Goal: Task Accomplishment & Management: Use online tool/utility

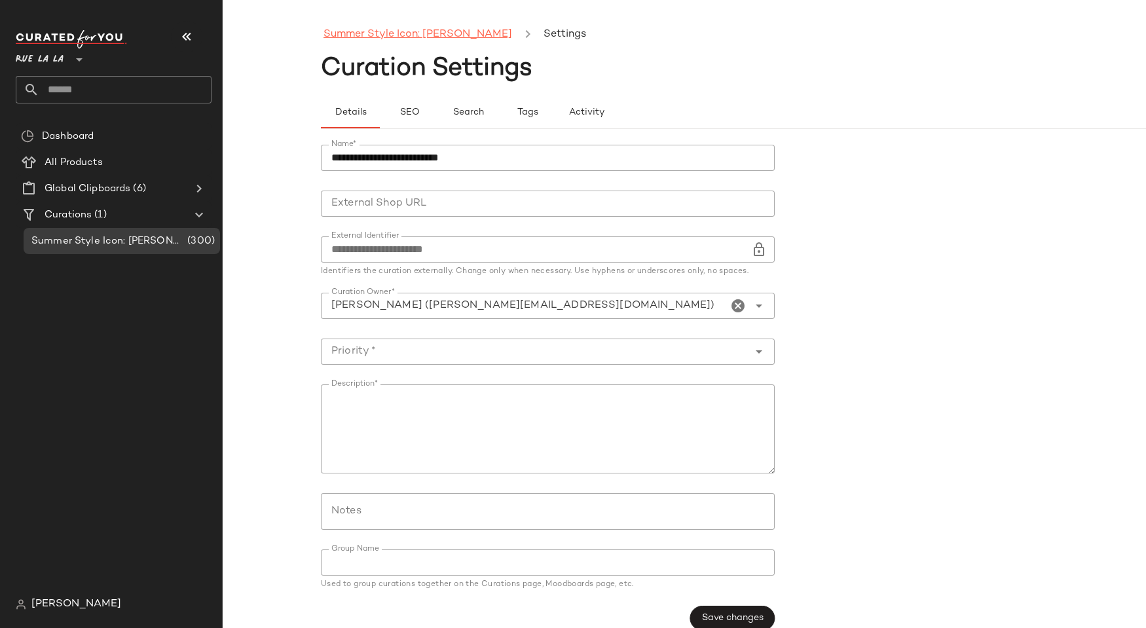
click at [455, 35] on link "Summer Style Icon: [PERSON_NAME]" at bounding box center [417, 34] width 189 height 17
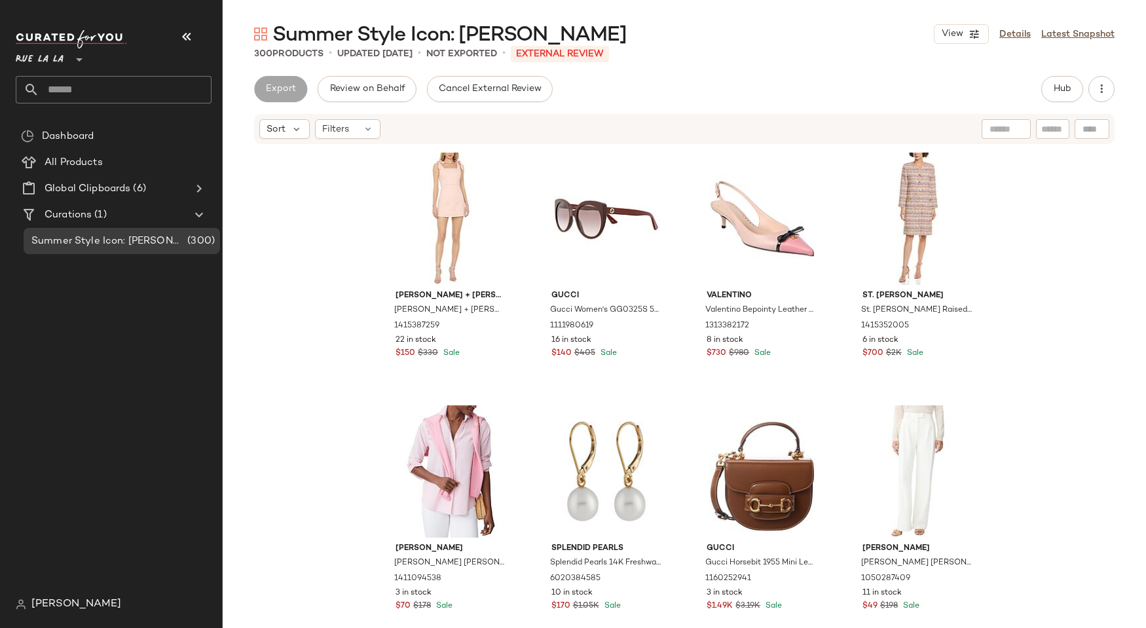
click at [297, 94] on div "Export" at bounding box center [280, 89] width 53 height 26
click at [846, 37] on link "Latest Snapshot" at bounding box center [1077, 34] width 73 height 14
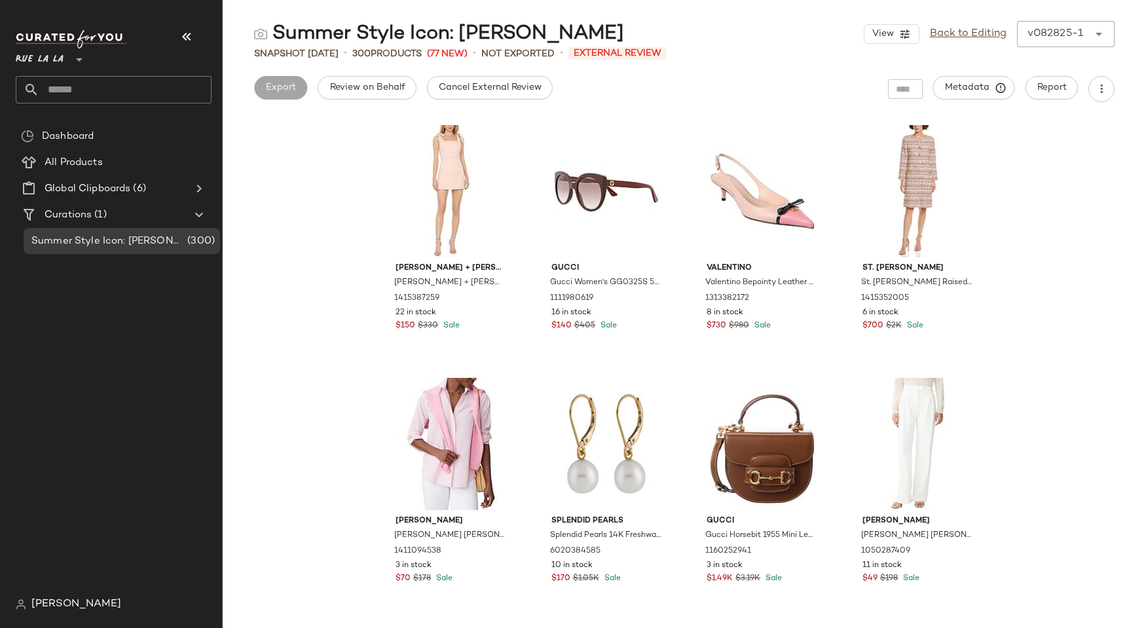
click at [270, 84] on div "Export" at bounding box center [280, 89] width 53 height 26
click at [347, 86] on span "Review on Behalf" at bounding box center [367, 87] width 76 height 10
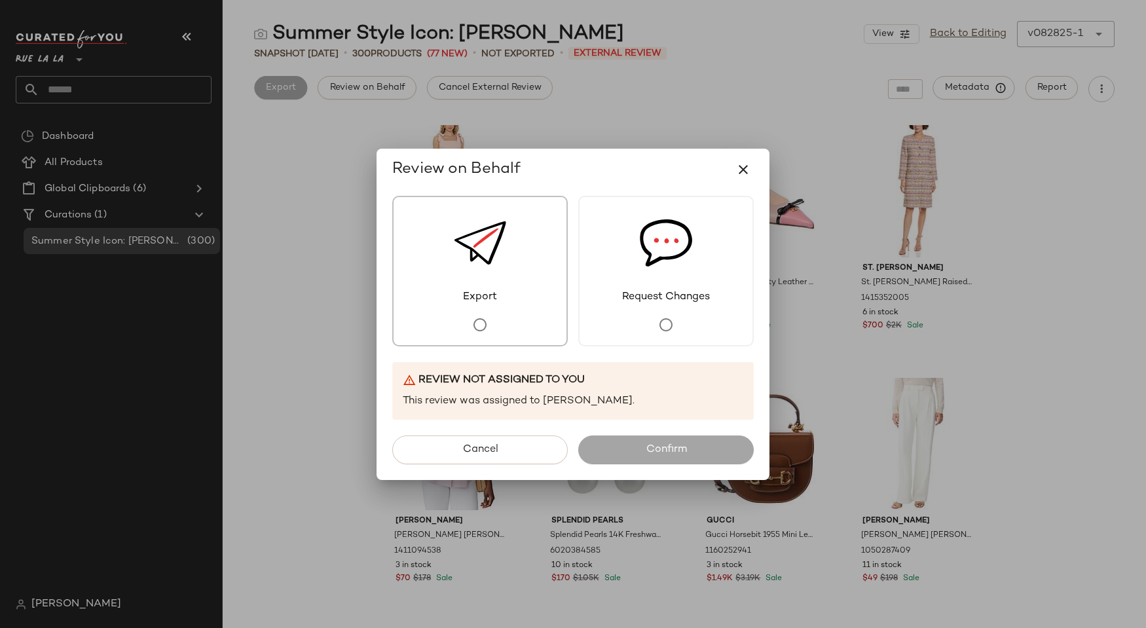
click at [482, 287] on img at bounding box center [480, 243] width 52 height 92
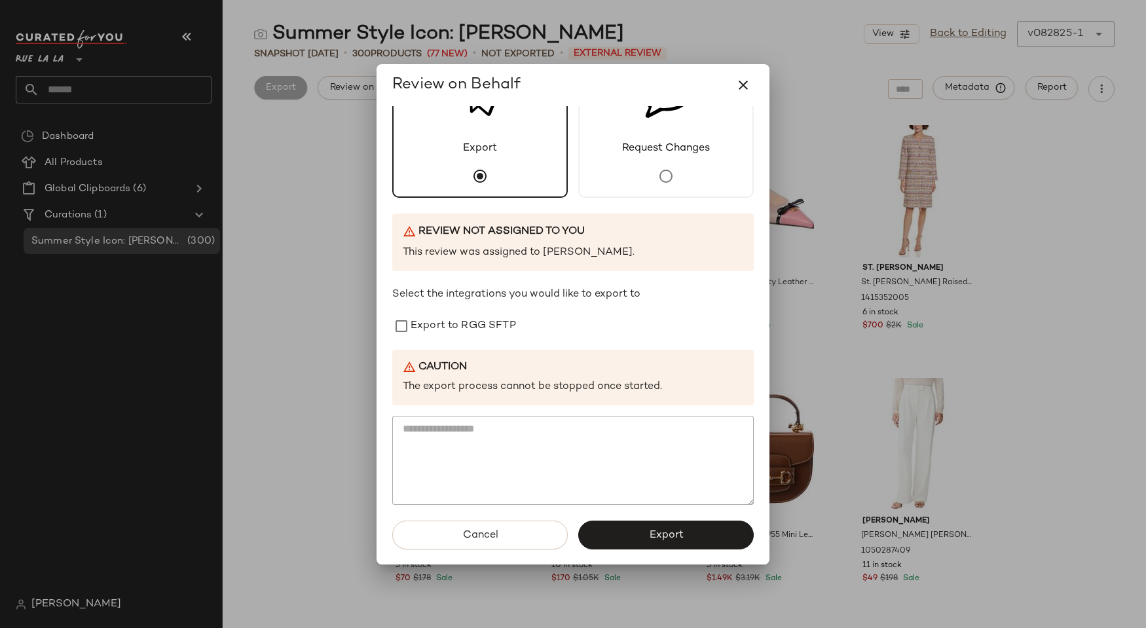
scroll to position [65, 0]
click at [440, 332] on label "Export to RGG SFTP" at bounding box center [462, 325] width 105 height 26
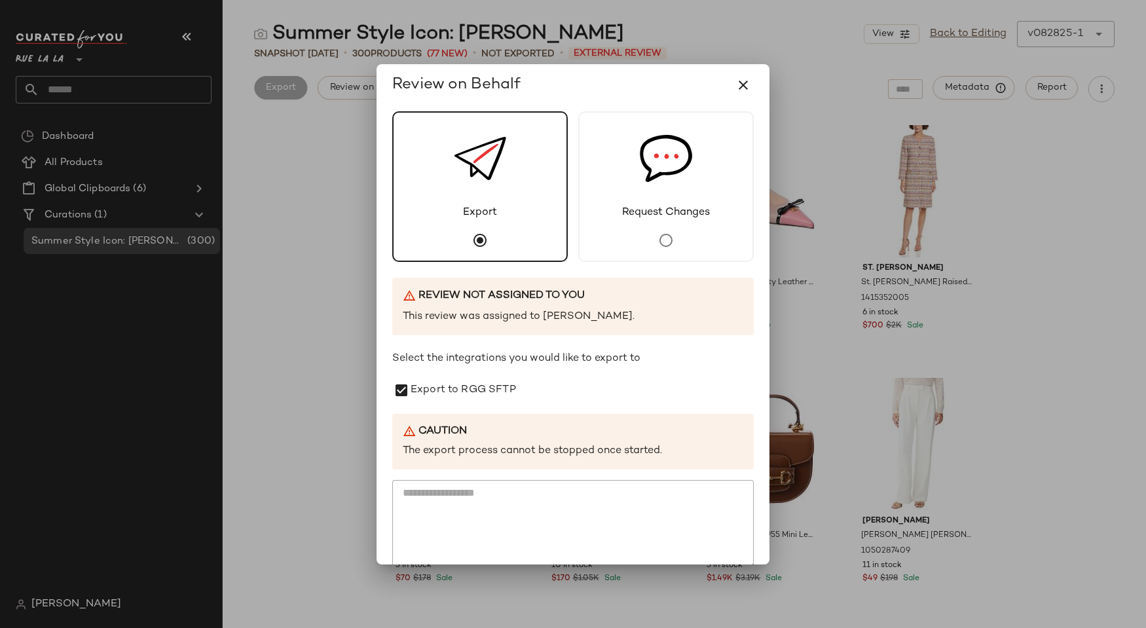
click at [346, 349] on div at bounding box center [573, 314] width 1146 height 628
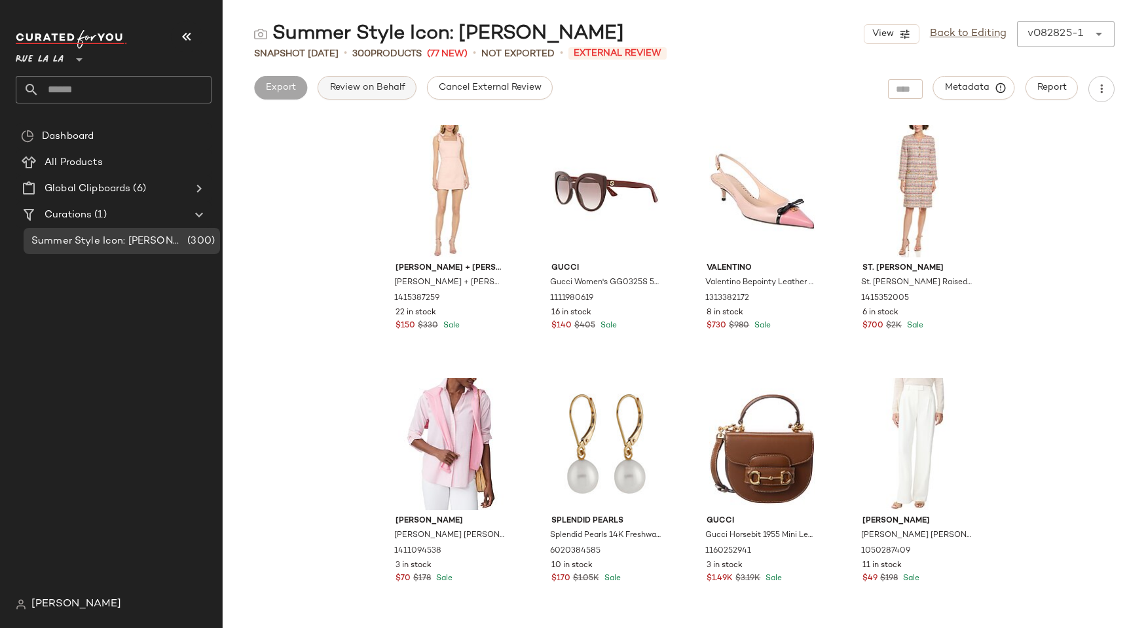
click at [341, 83] on span "Review on Behalf" at bounding box center [367, 87] width 76 height 10
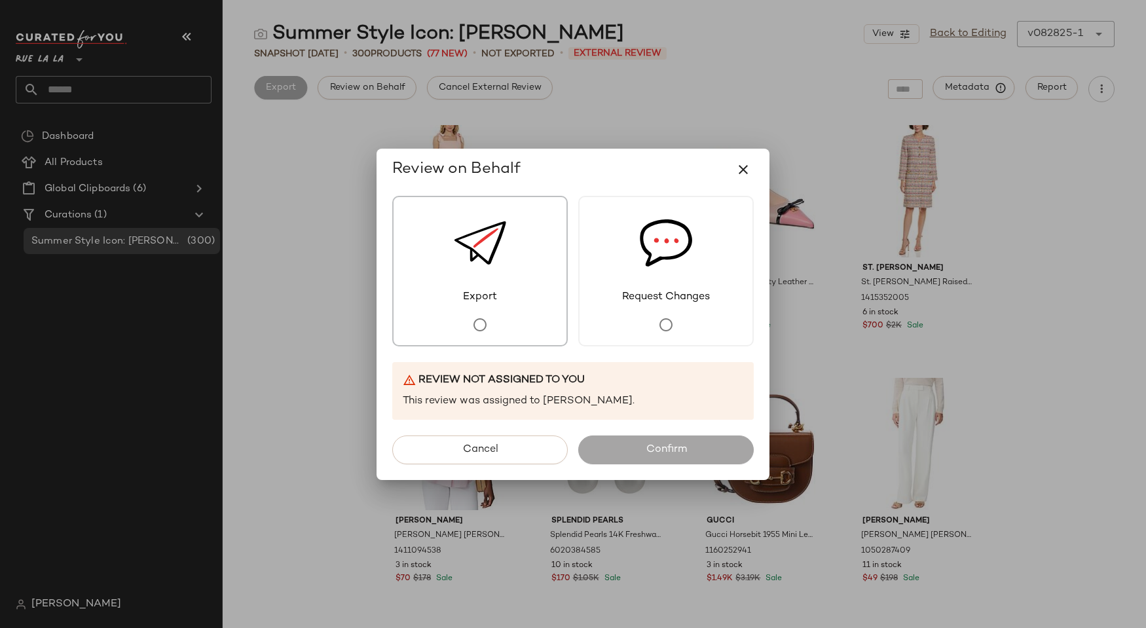
click at [514, 327] on div "Export" at bounding box center [479, 271] width 175 height 151
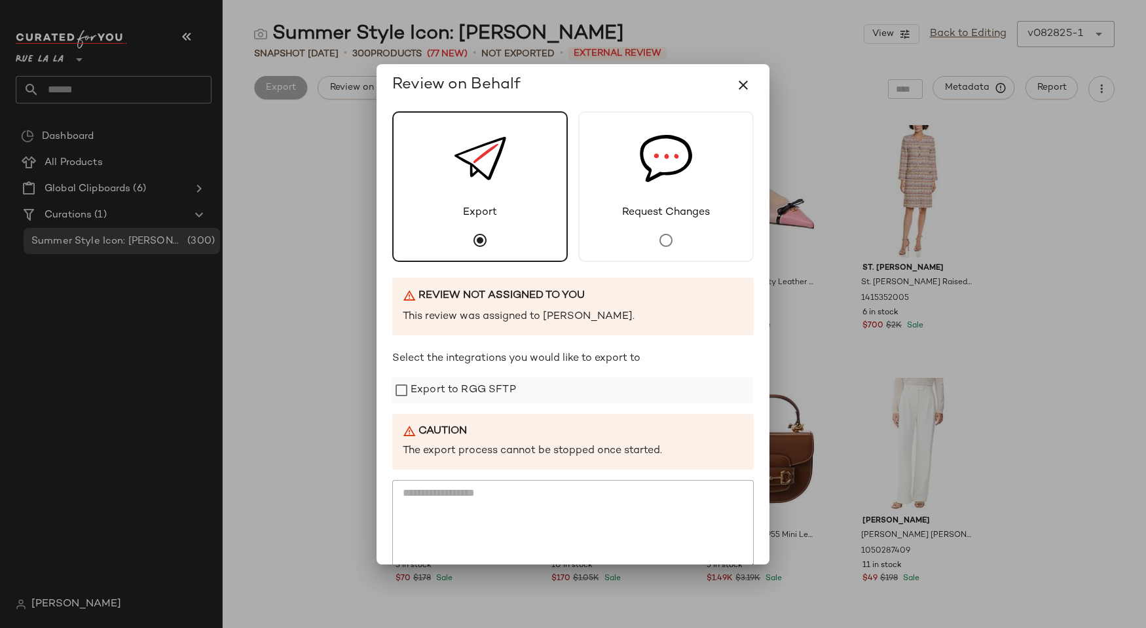
click at [503, 380] on label "Export to RGG SFTP" at bounding box center [462, 390] width 105 height 26
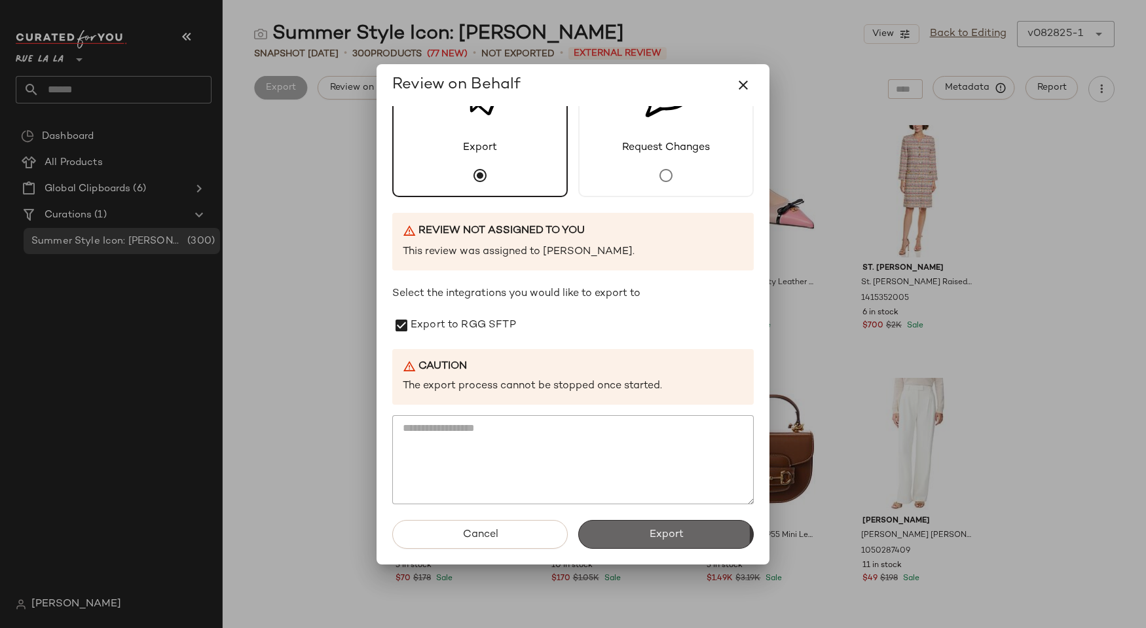
click at [621, 529] on button "Export" at bounding box center [665, 534] width 175 height 29
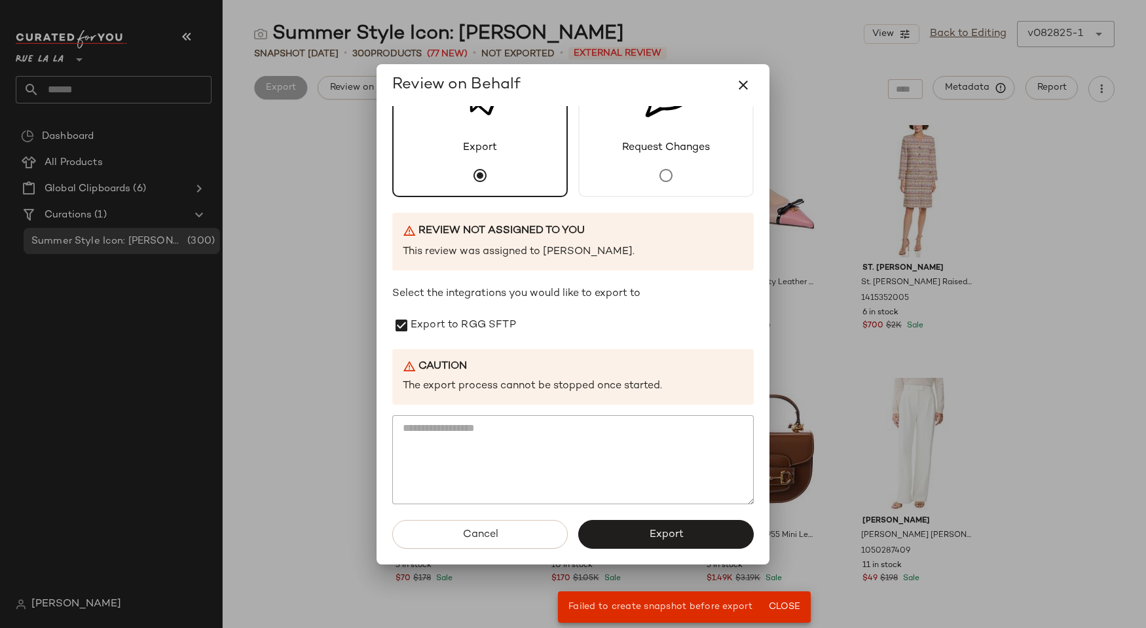
click at [323, 435] on div at bounding box center [573, 314] width 1146 height 628
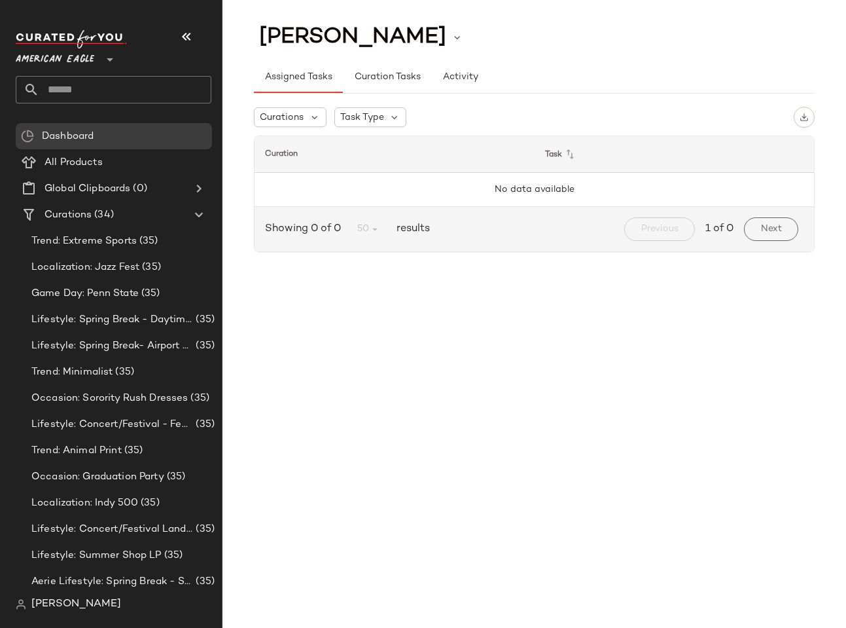
click at [64, 38] on div "American Eagle **" at bounding box center [58, 51] width 84 height 33
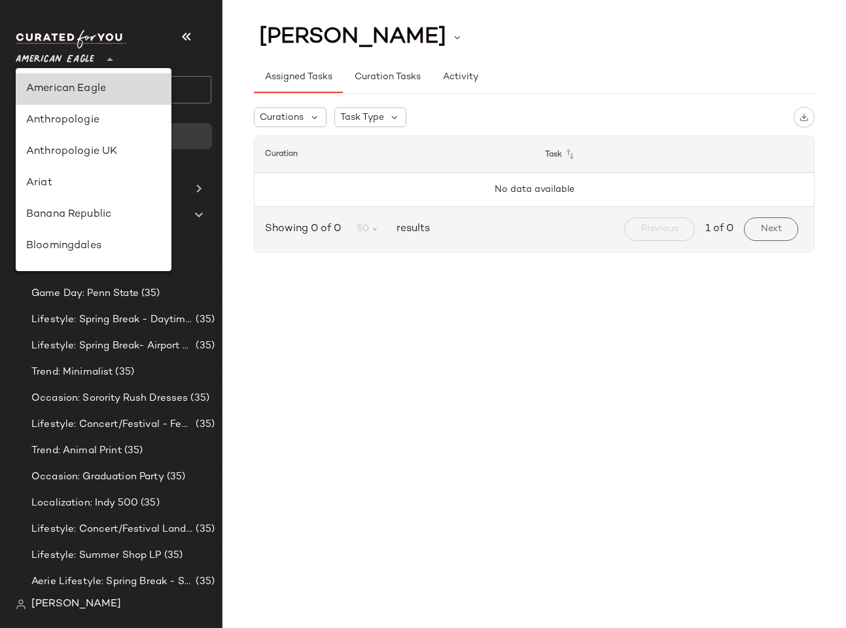
type input "**"
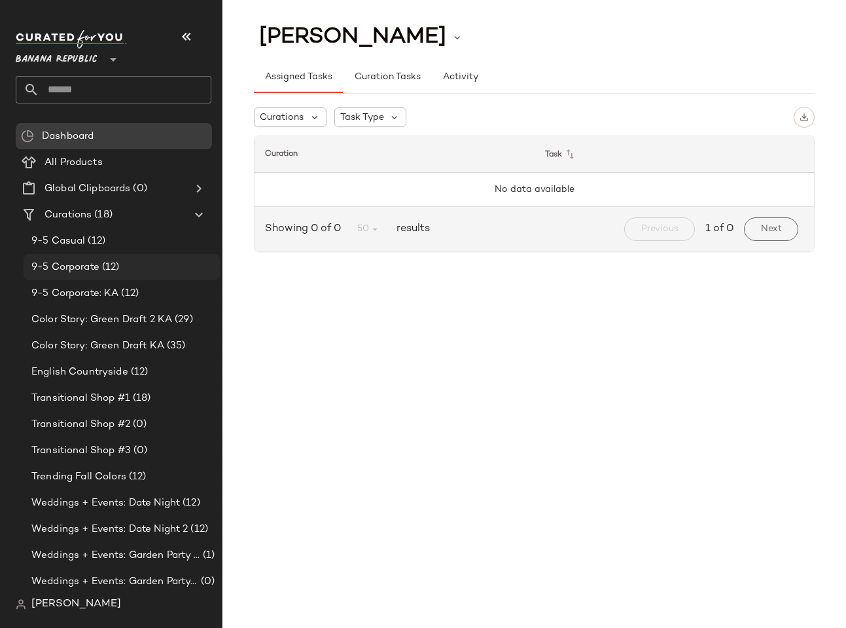
click at [83, 276] on div "9-5 Corporate (12)" at bounding box center [122, 267] width 196 height 26
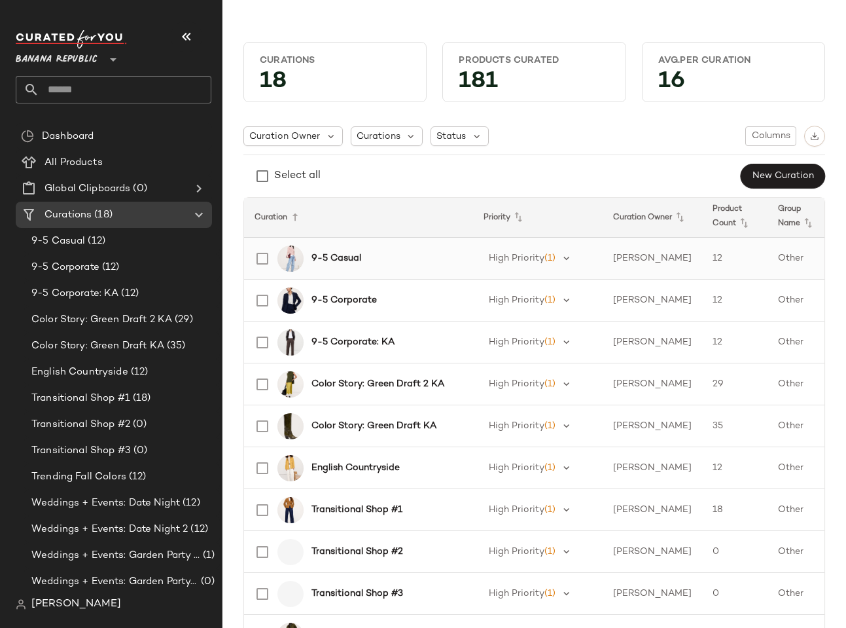
click at [347, 258] on b "9-5 Casual" at bounding box center [337, 258] width 50 height 14
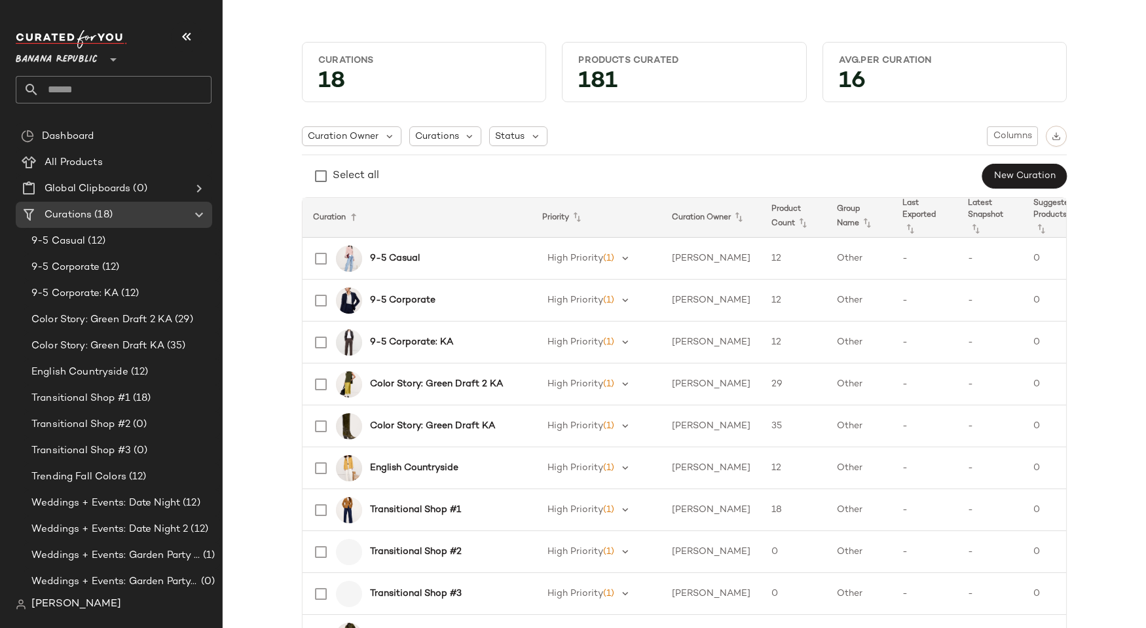
click at [592, 185] on div "Select all New Curation" at bounding box center [684, 176] width 765 height 26
click at [124, 315] on span "Color Story: Green Draft 2 KA" at bounding box center [101, 319] width 141 height 15
click at [380, 278] on td "9-5 Casual" at bounding box center [416, 259] width 229 height 42
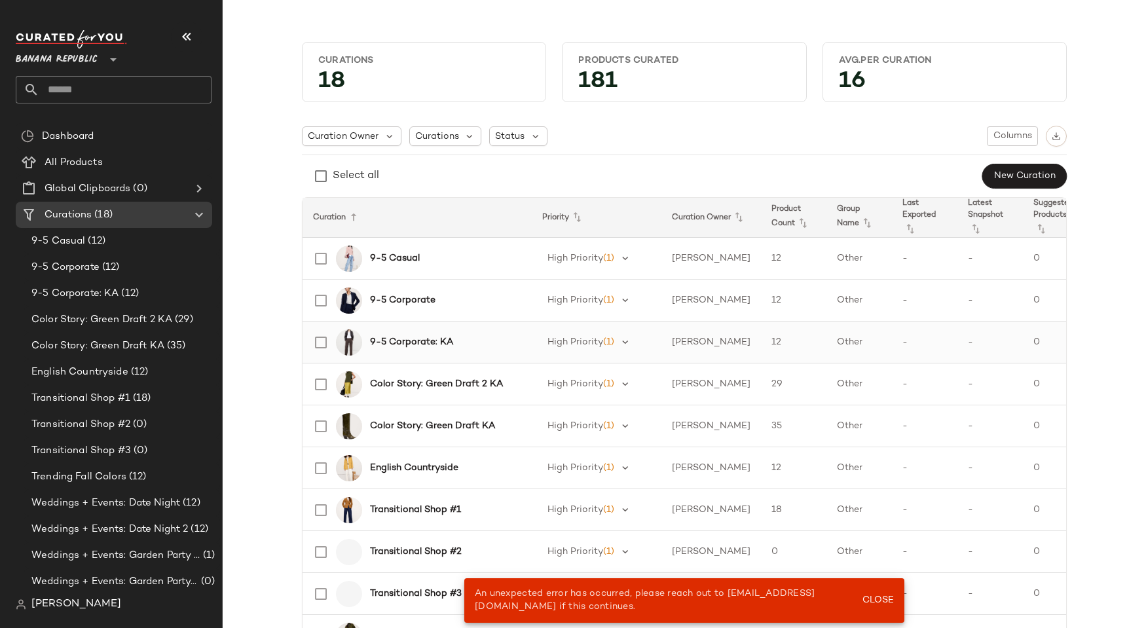
click at [391, 325] on td "9-5 Corporate: KA" at bounding box center [416, 342] width 229 height 42
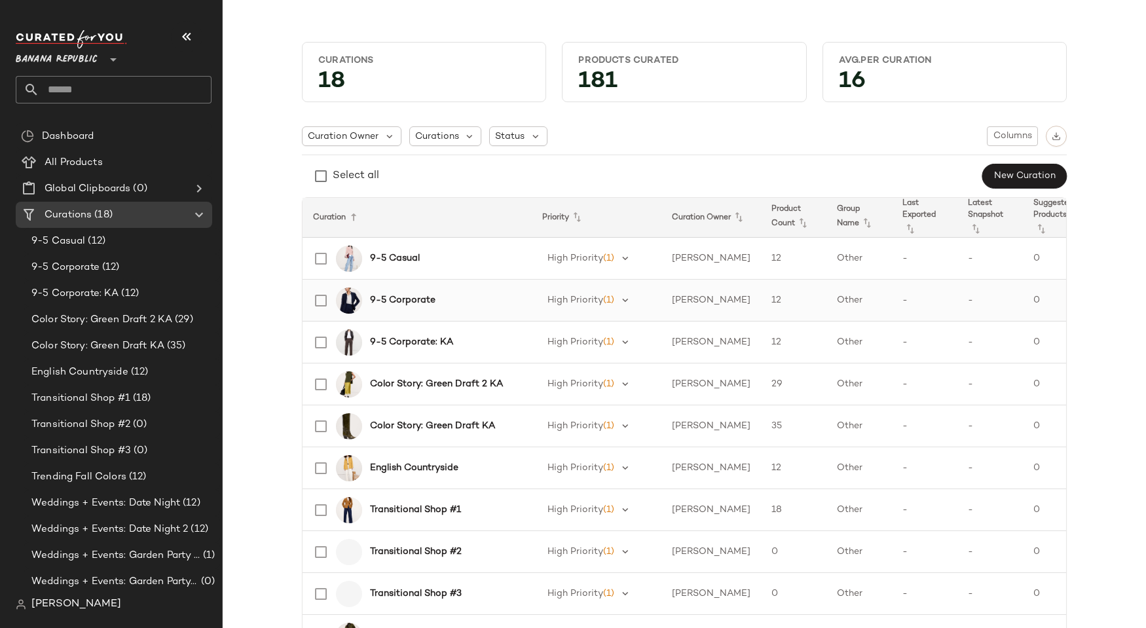
click at [415, 302] on b "9-5 Corporate" at bounding box center [402, 300] width 65 height 14
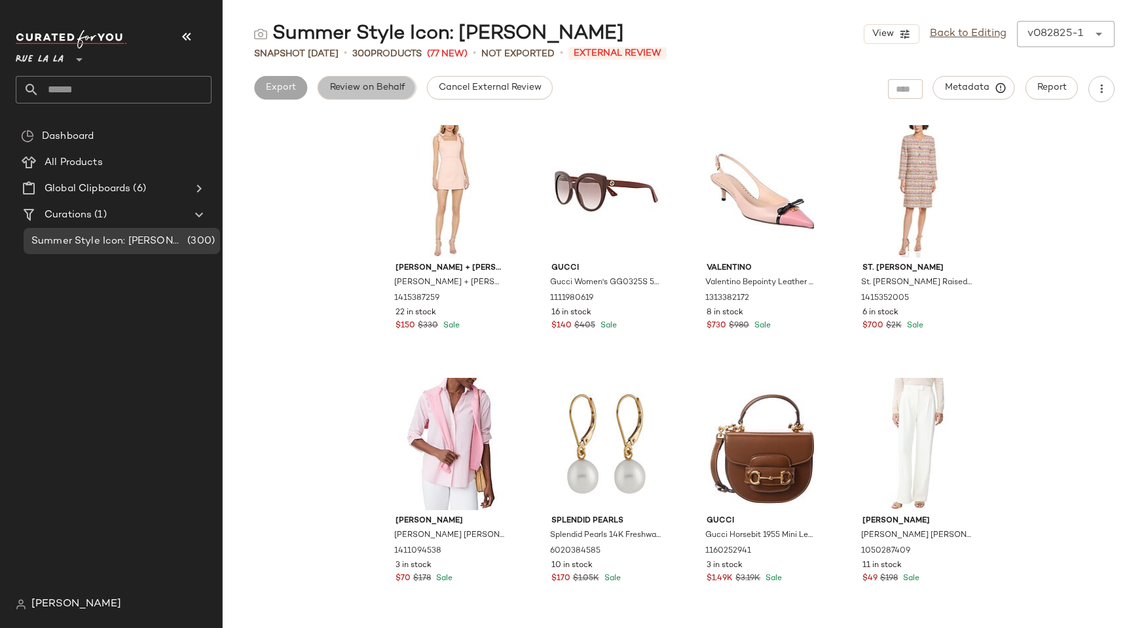
click at [364, 90] on span "Review on Behalf" at bounding box center [367, 87] width 76 height 10
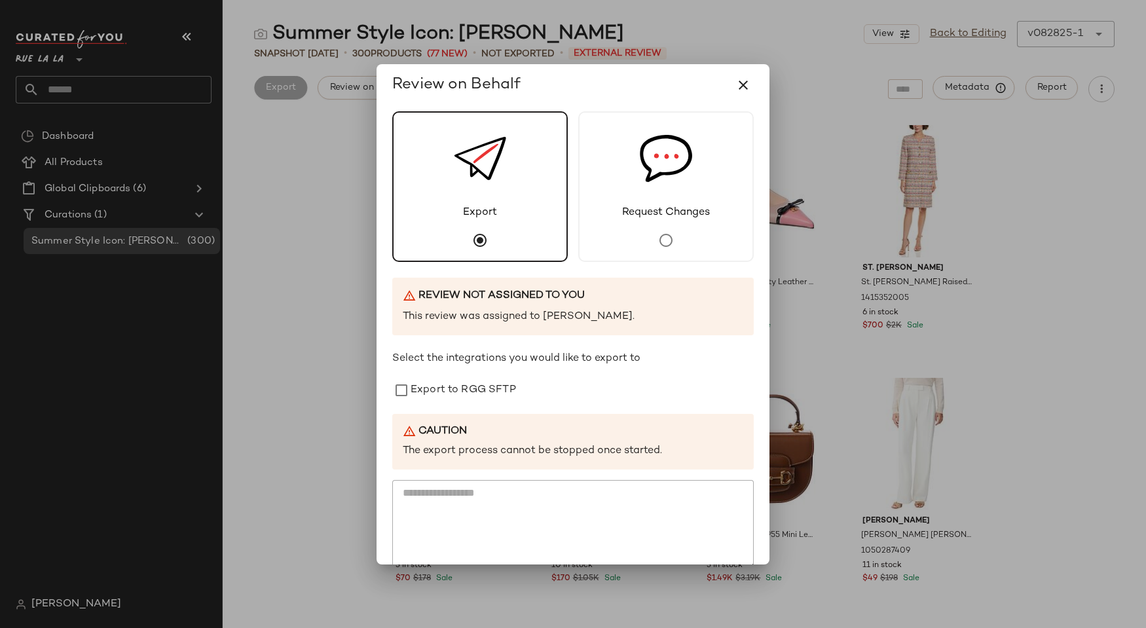
scroll to position [65, 0]
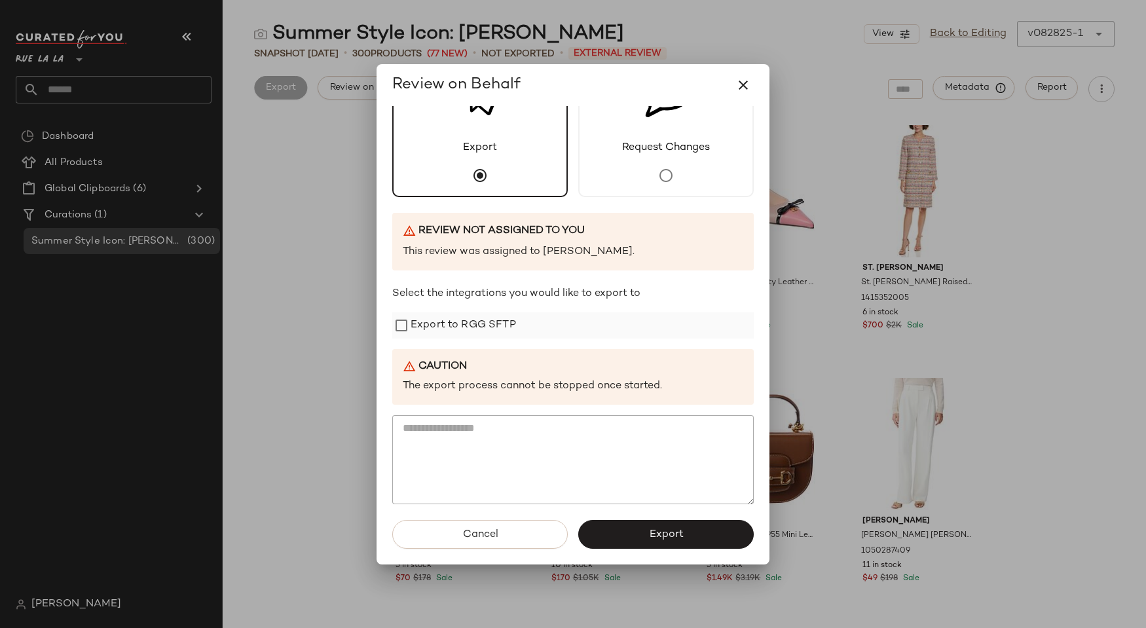
click at [455, 326] on label "Export to RGG SFTP" at bounding box center [462, 325] width 105 height 26
click at [503, 525] on button "Cancel" at bounding box center [479, 534] width 175 height 29
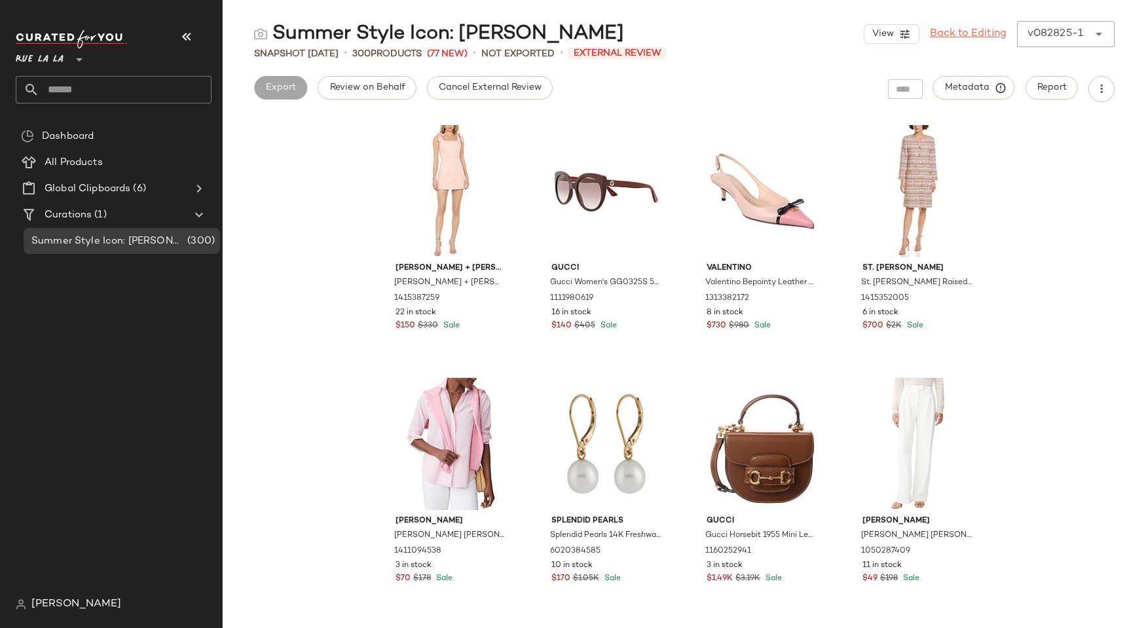
click at [976, 28] on link "Back to Editing" at bounding box center [968, 34] width 77 height 16
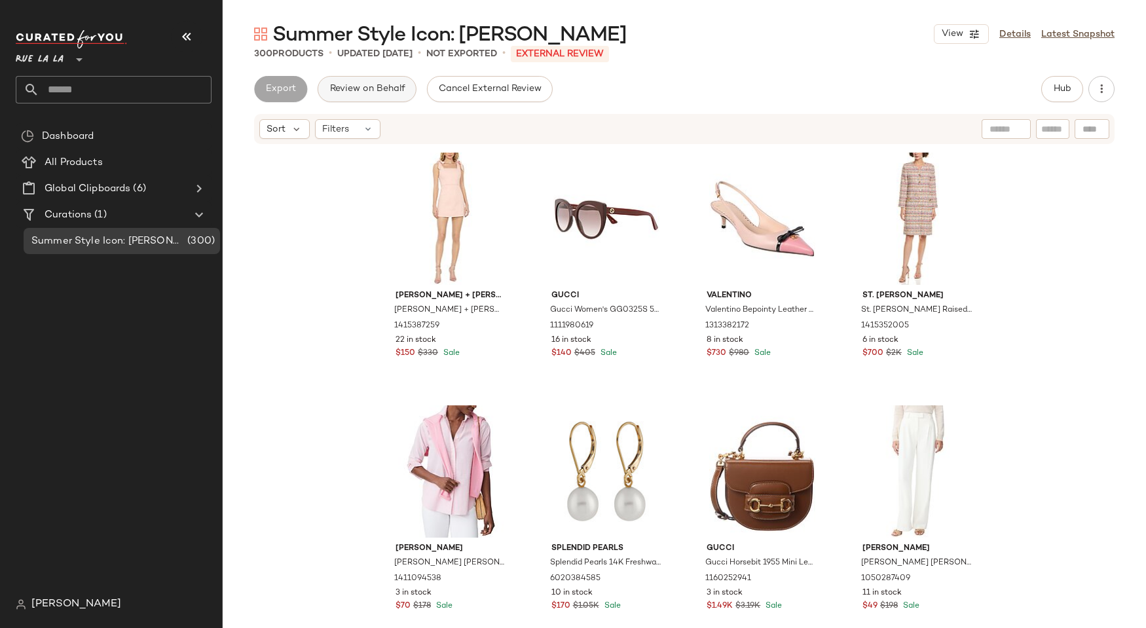
click at [371, 85] on span "Review on Behalf" at bounding box center [367, 89] width 76 height 10
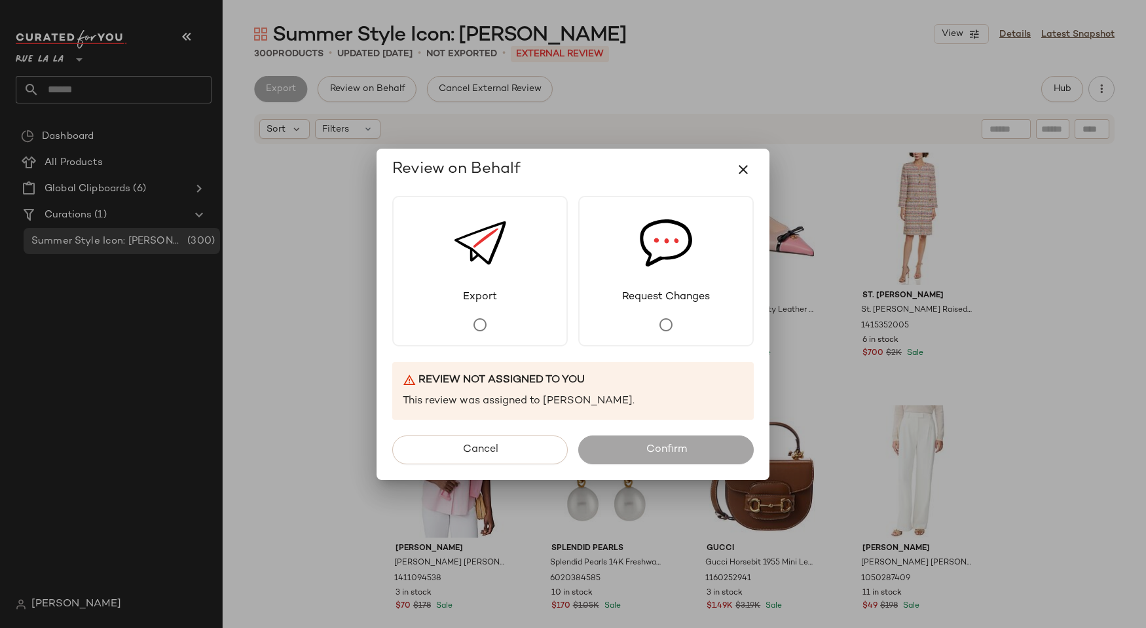
click at [519, 362] on div "Review not assigned to you This review was assigned to Alexis Norris." at bounding box center [572, 391] width 361 height 58
click at [494, 331] on div "Export" at bounding box center [479, 271] width 175 height 151
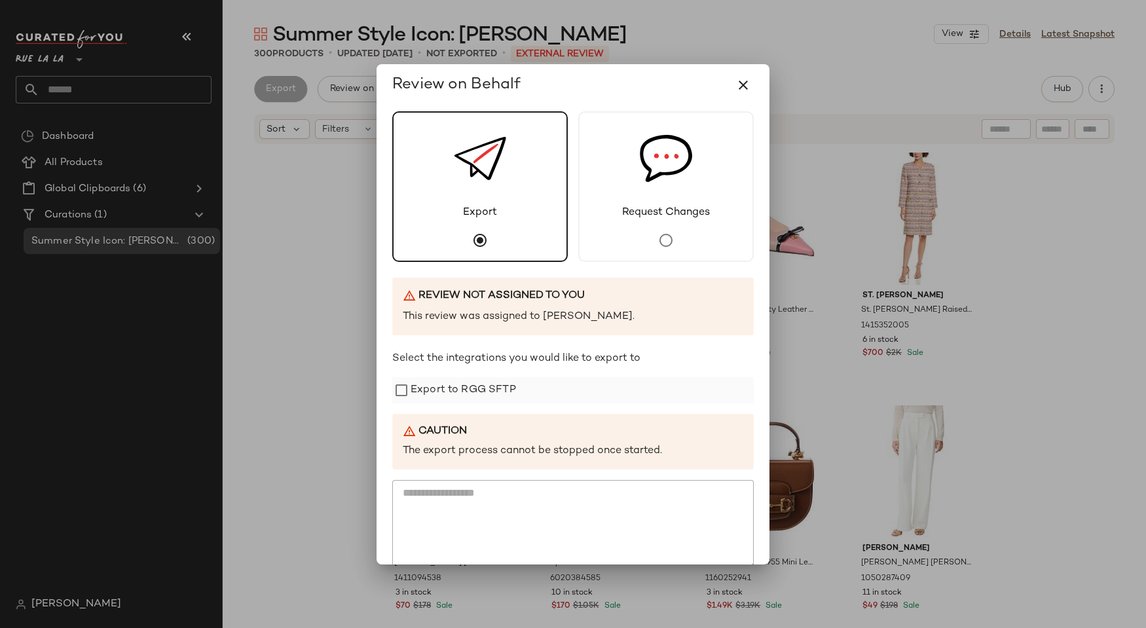
click at [507, 391] on label "Export to RGG SFTP" at bounding box center [462, 390] width 105 height 26
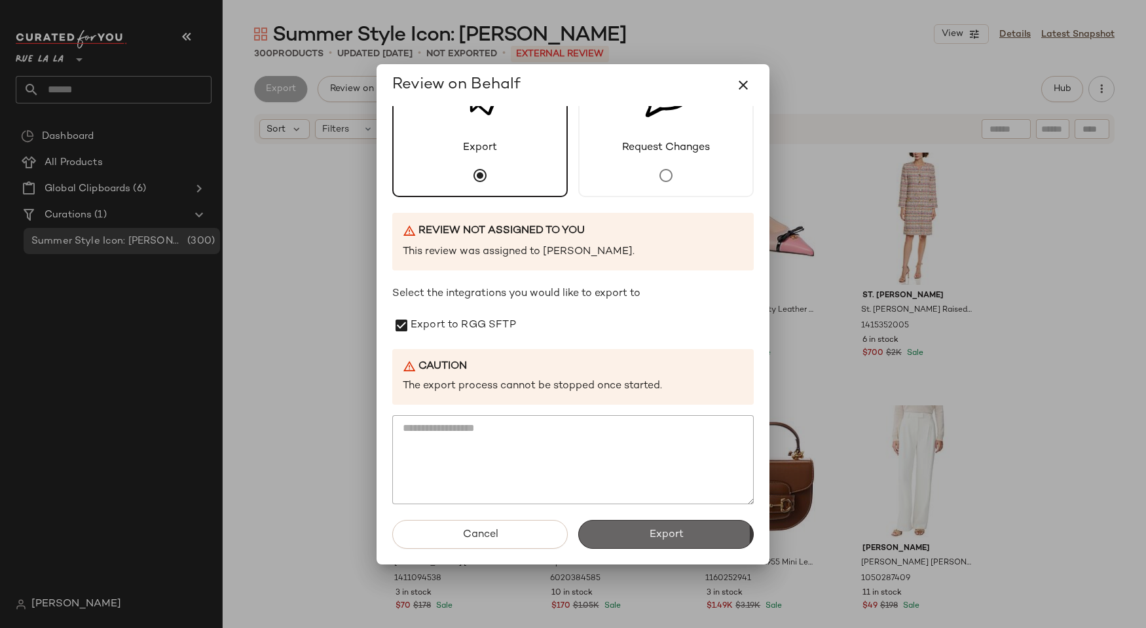
click at [650, 537] on span "Export" at bounding box center [665, 534] width 35 height 12
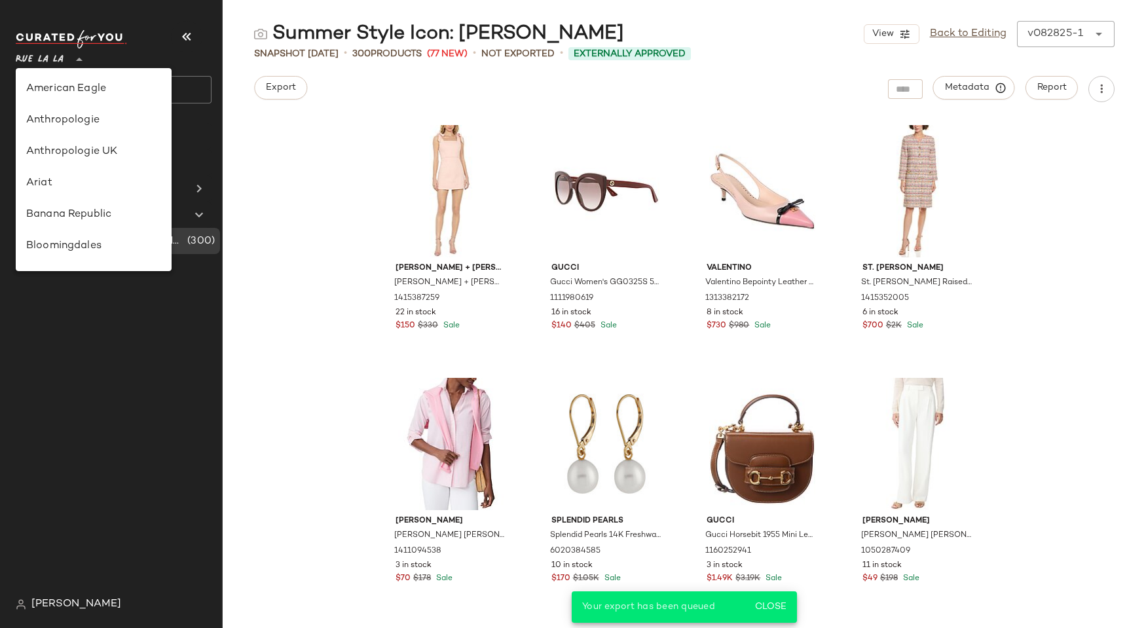
click at [63, 54] on span "Rue La La" at bounding box center [40, 57] width 48 height 24
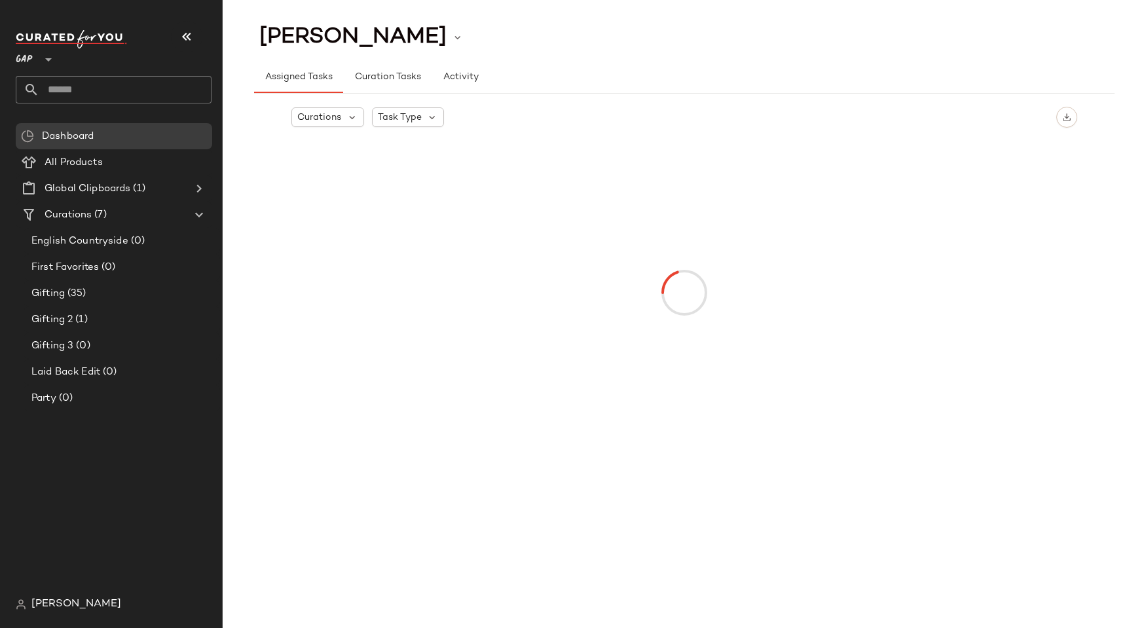
click at [26, 51] on span "GAP" at bounding box center [24, 57] width 17 height 24
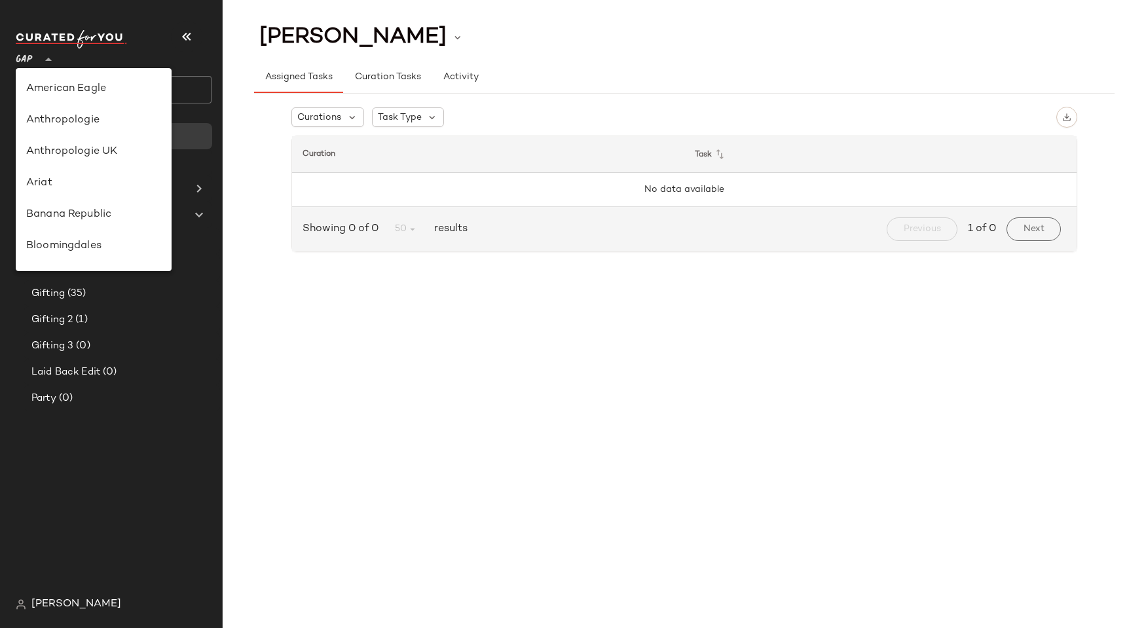
scroll to position [283, 0]
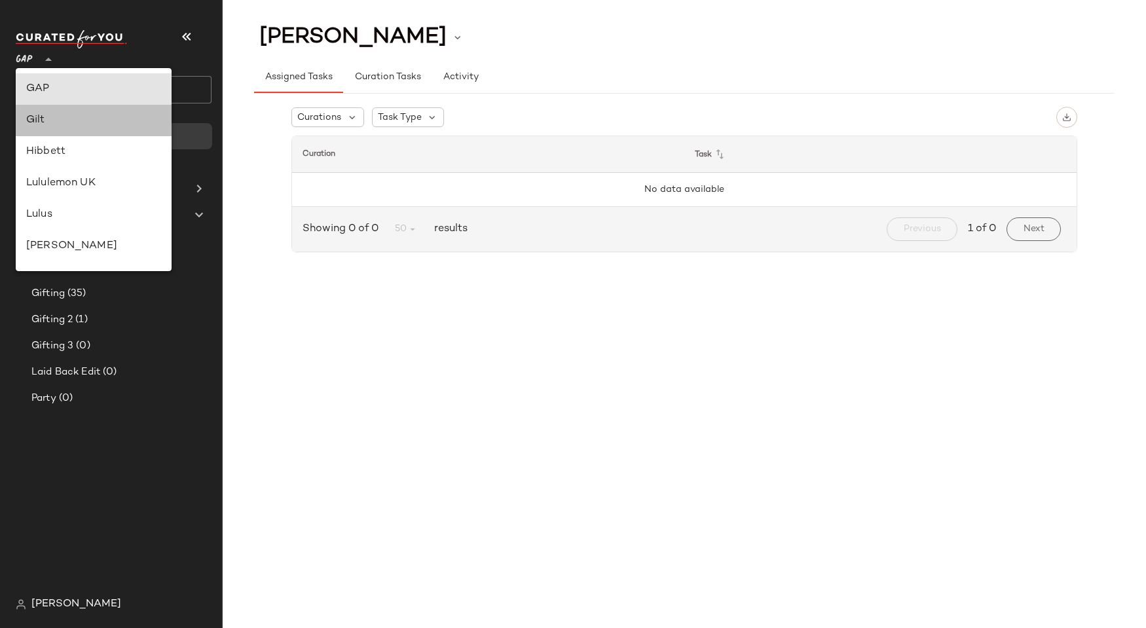
click at [48, 127] on div "Gilt" at bounding box center [93, 121] width 135 height 16
type input "**"
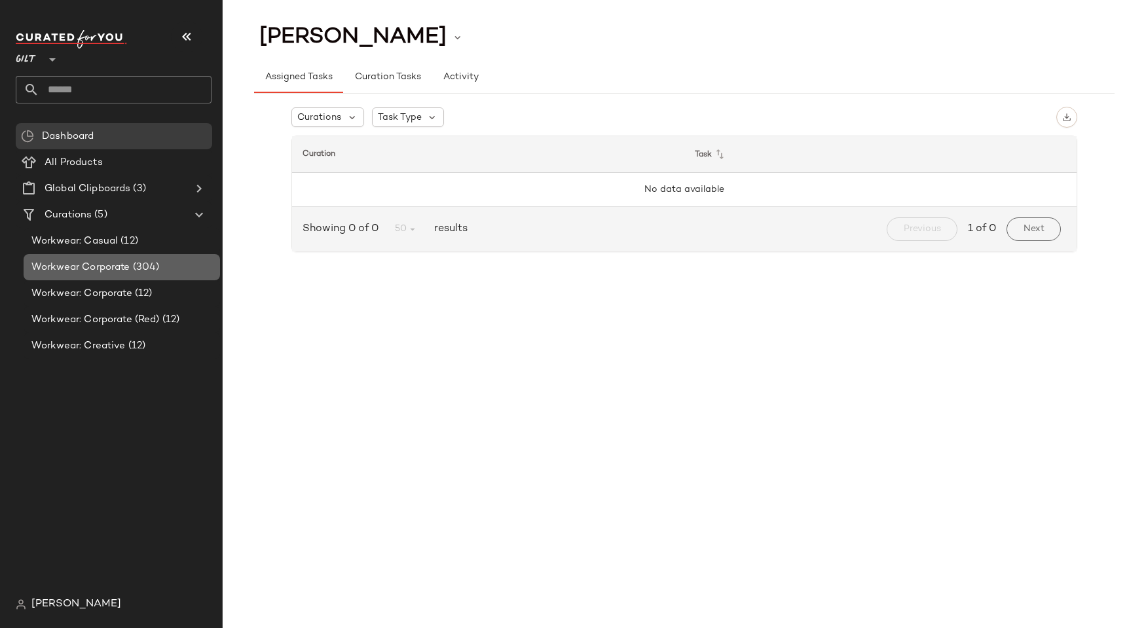
click at [120, 267] on span "Workwear Corporate" at bounding box center [80, 267] width 99 height 15
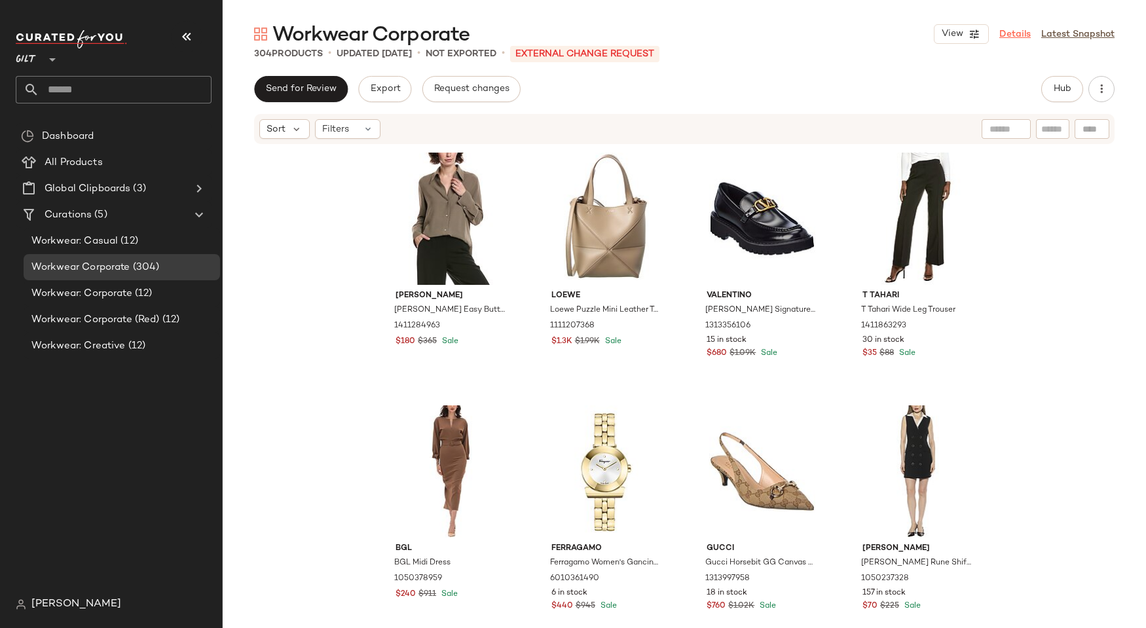
click at [1013, 32] on link "Details" at bounding box center [1014, 34] width 31 height 14
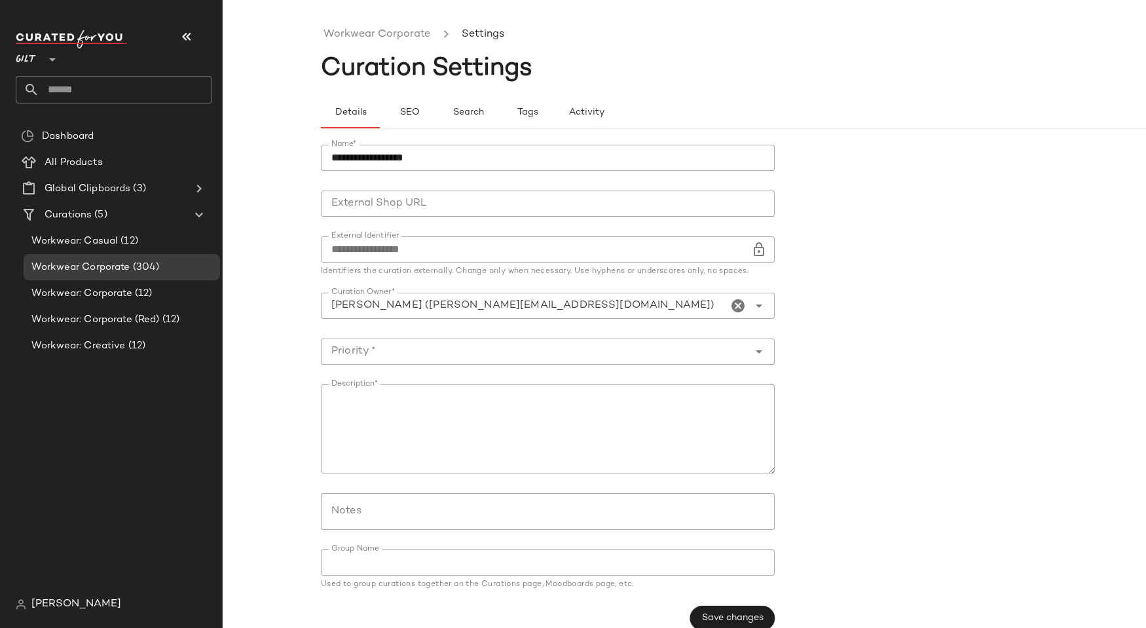
scroll to position [18, 0]
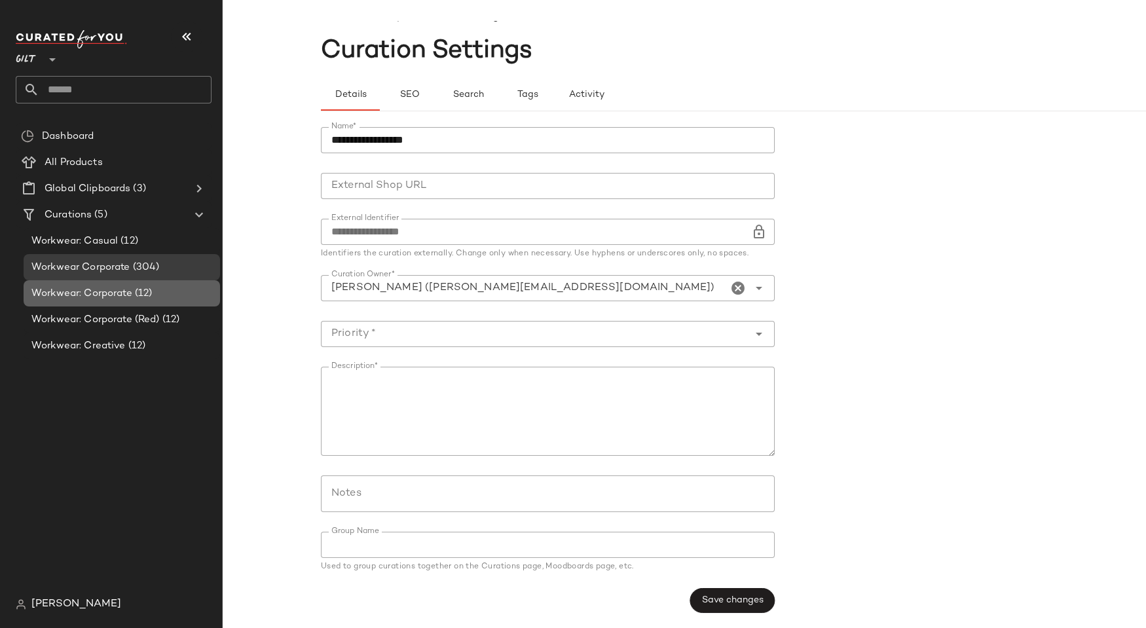
click at [107, 287] on span "Workwear: Corporate" at bounding box center [81, 293] width 101 height 15
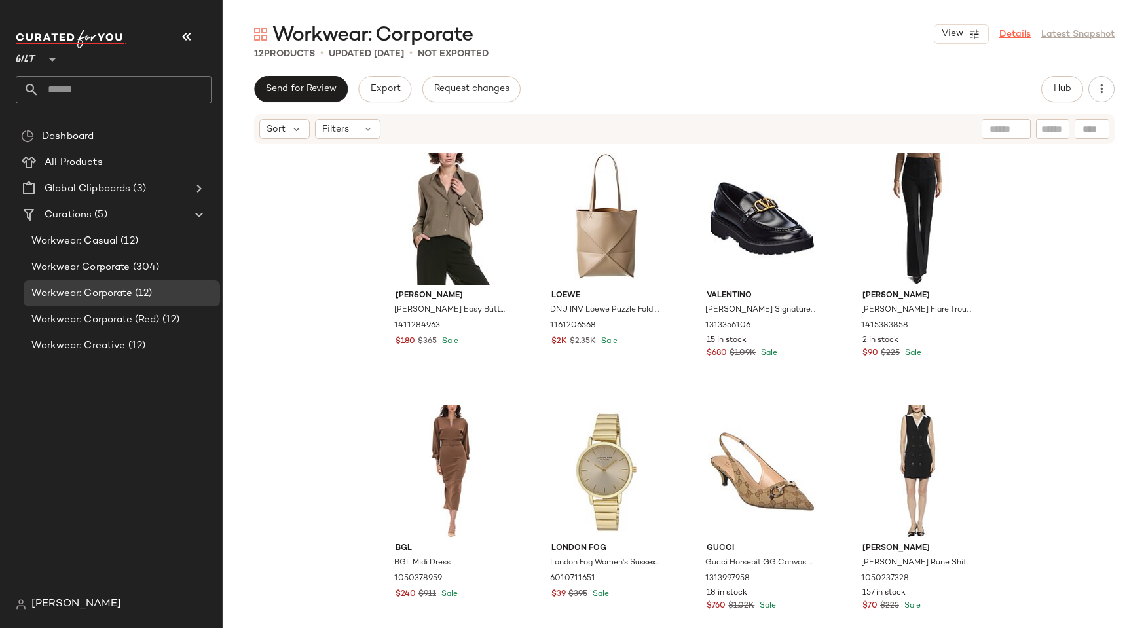
click at [1021, 30] on link "Details" at bounding box center [1014, 34] width 31 height 14
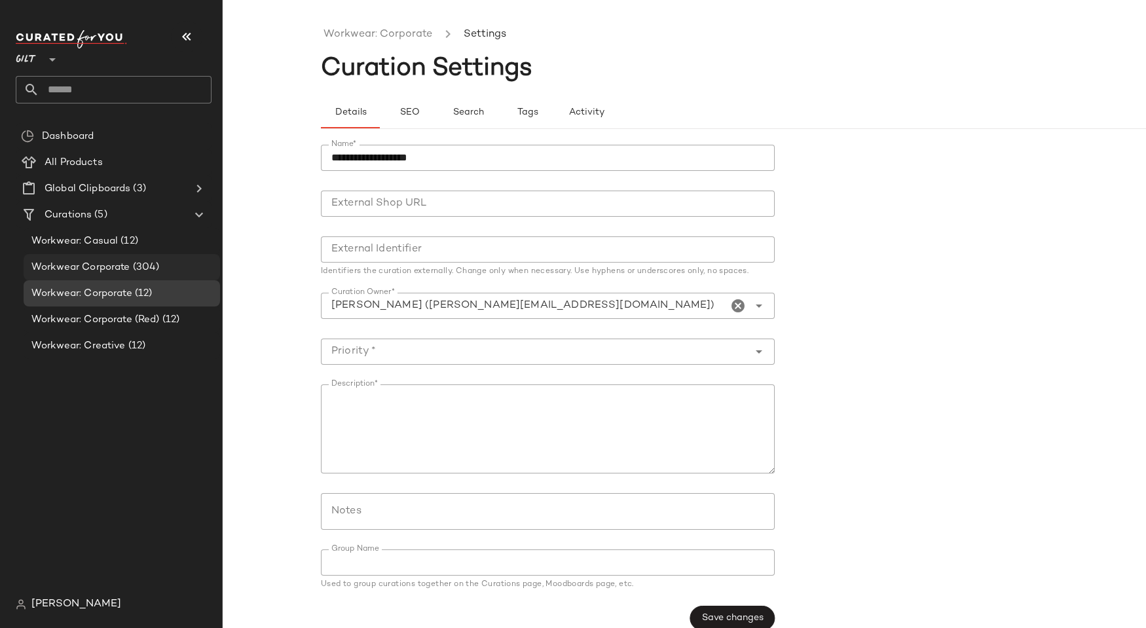
click at [137, 272] on span "(304)" at bounding box center [144, 267] width 29 height 15
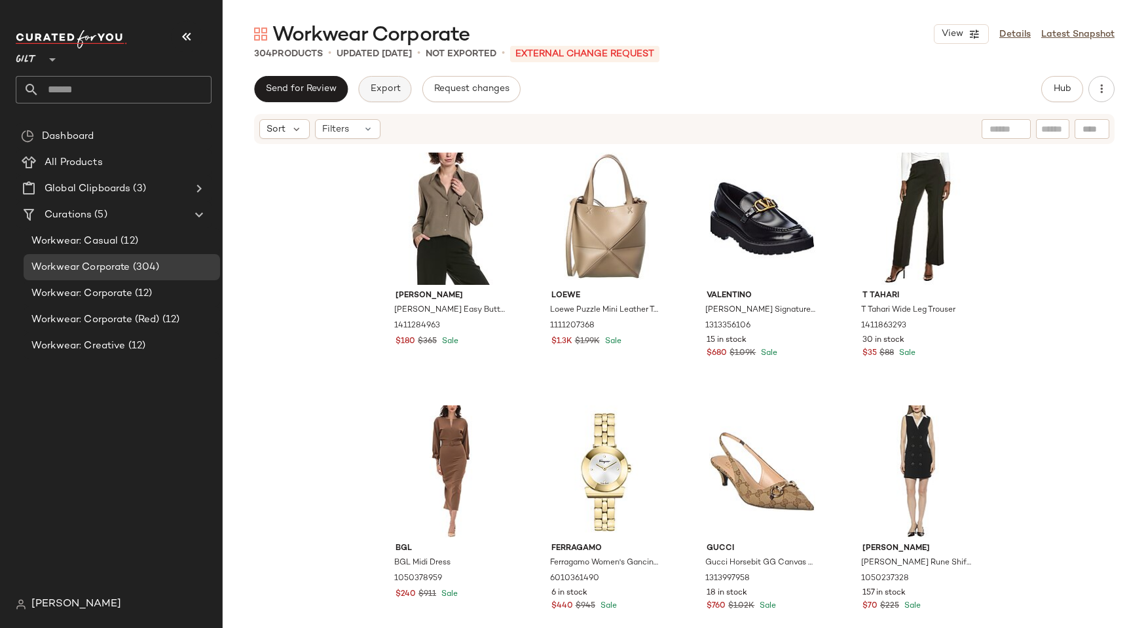
click at [372, 87] on span "Export" at bounding box center [384, 89] width 31 height 10
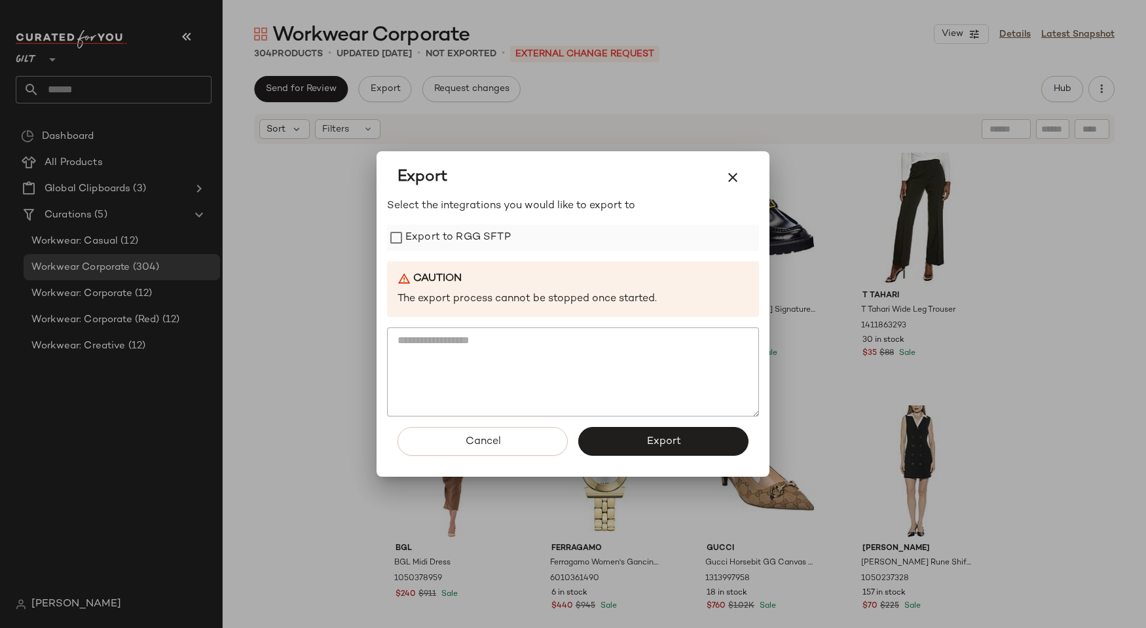
click at [408, 232] on label "Export to RGG SFTP" at bounding box center [457, 238] width 105 height 26
click at [641, 447] on button "Export" at bounding box center [663, 441] width 170 height 29
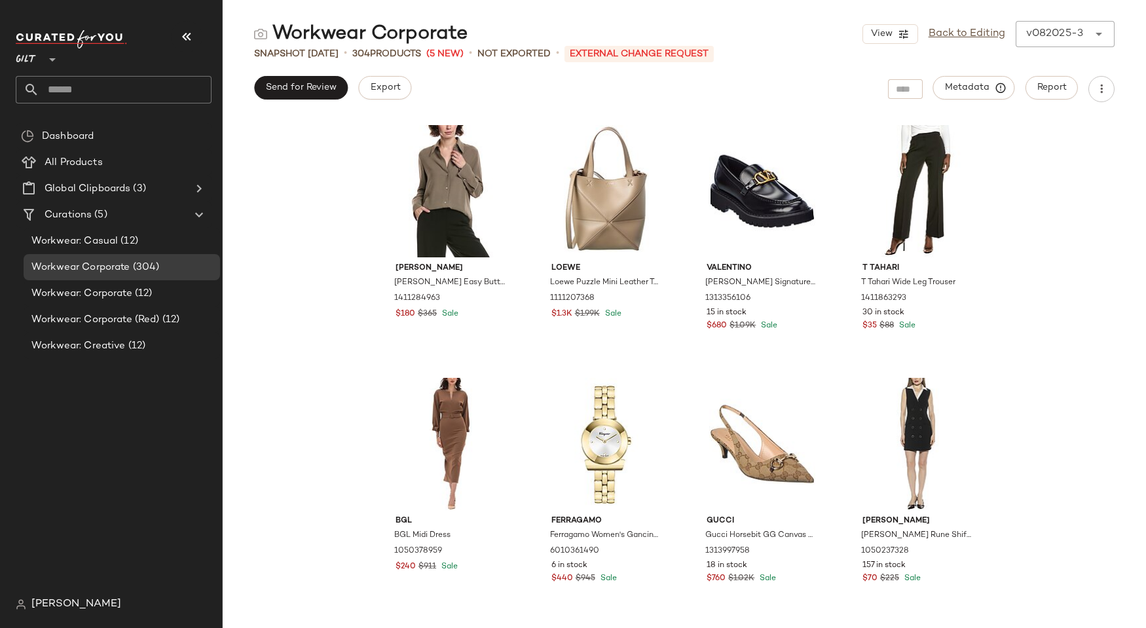
click at [298, 234] on div "Vince Vince Easy Button Blouse 1411284963 $180 $365 Sale Loewe Loewe Puzzle Min…" at bounding box center [684, 373] width 923 height 510
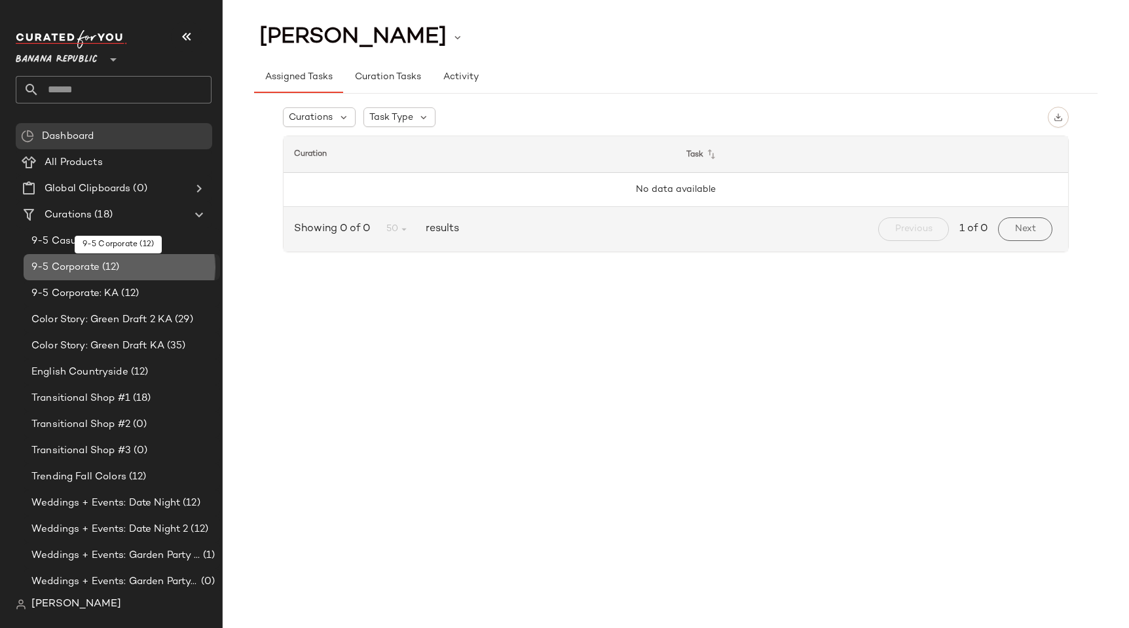
click at [124, 260] on div "9-5 Corporate (12)" at bounding box center [120, 267] width 187 height 15
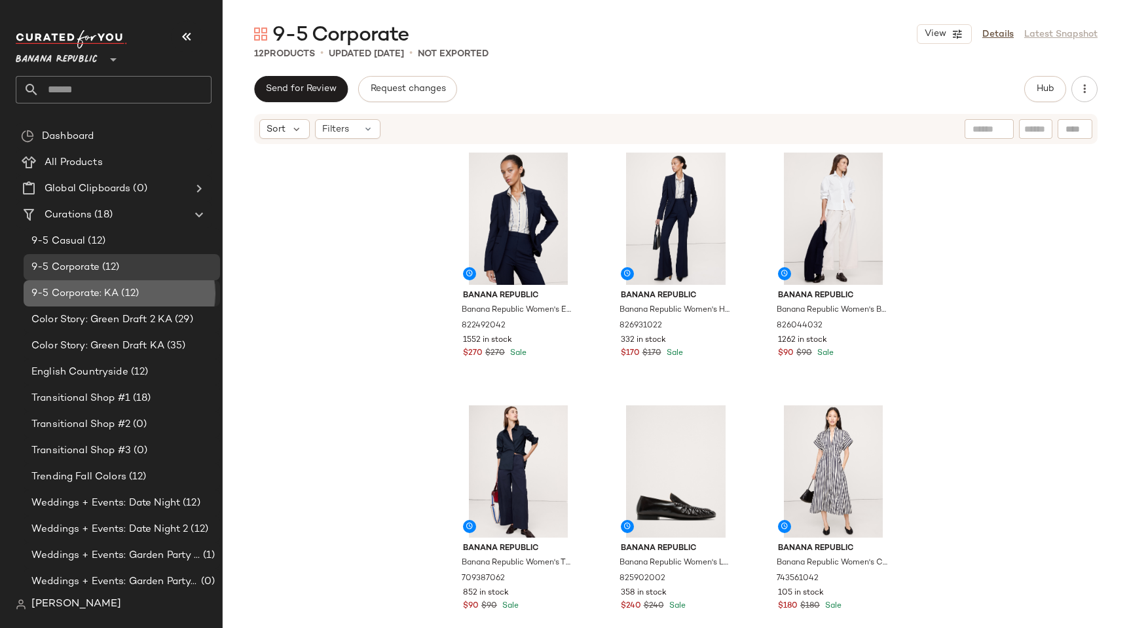
click at [128, 296] on span "(12)" at bounding box center [128, 293] width 20 height 15
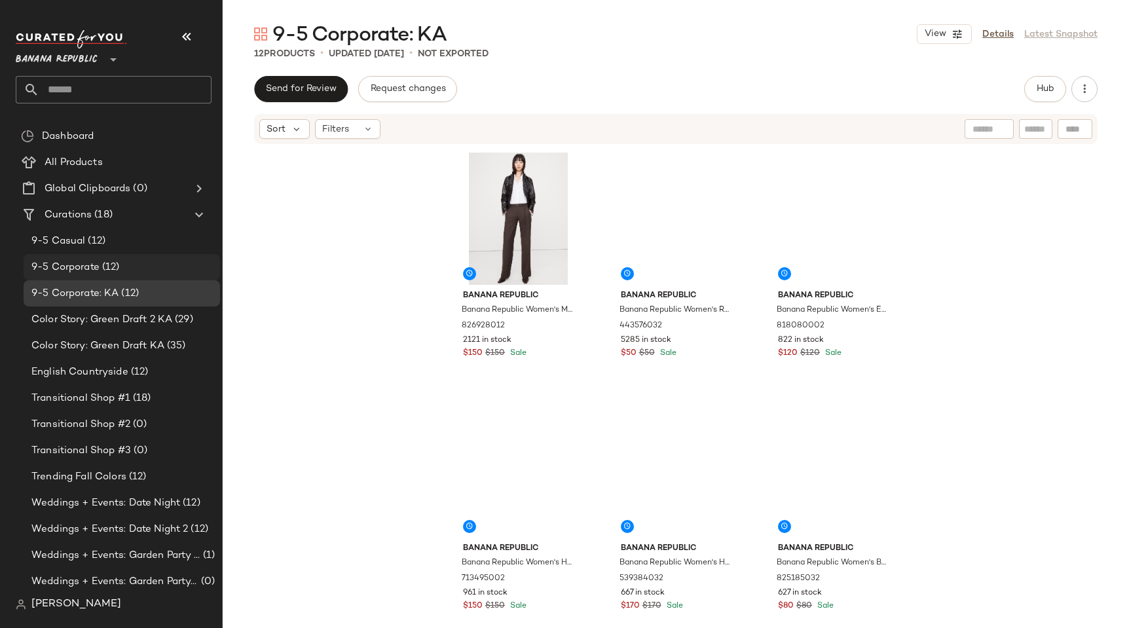
click at [103, 262] on span "(12)" at bounding box center [110, 267] width 20 height 15
